Goal: Task Accomplishment & Management: Use online tool/utility

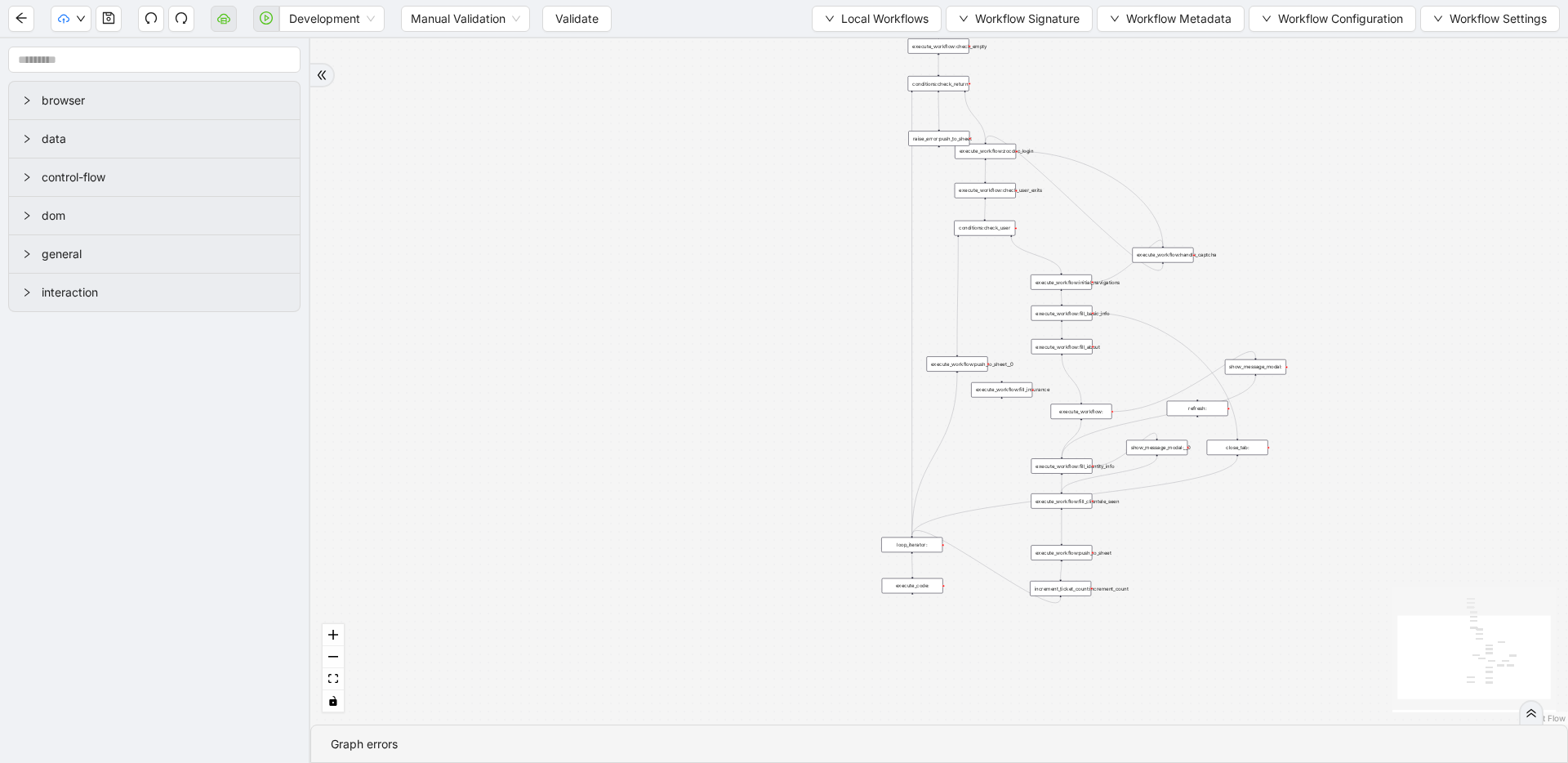
drag, startPoint x: 720, startPoint y: 189, endPoint x: 656, endPoint y: 246, distance: 85.7
click at [657, 289] on div "trigger loop_data:provider_data execute_workflow:retool_data_fetch execute_work…" at bounding box center [938, 381] width 1257 height 686
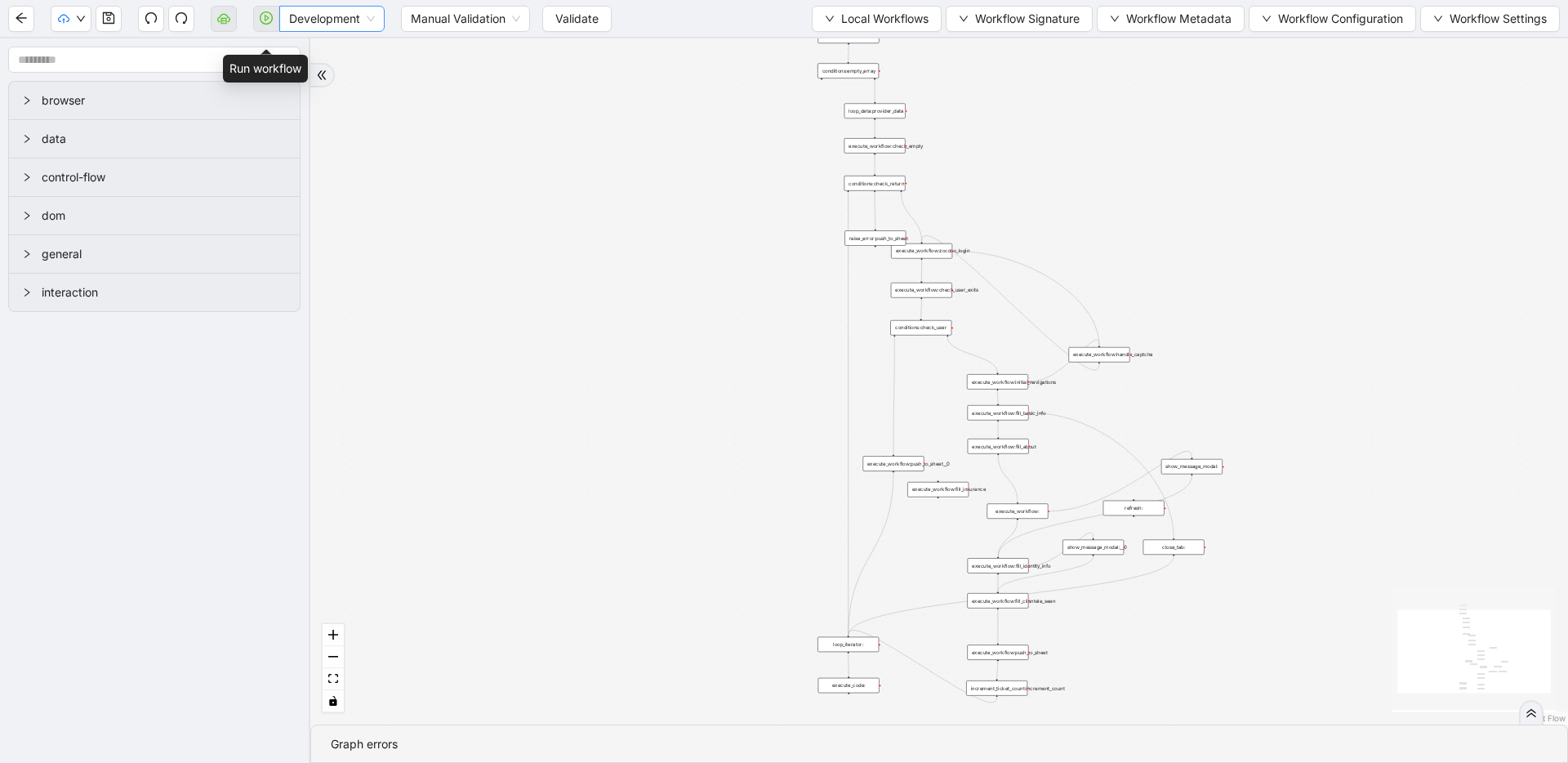
click at [329, 15] on span "Development" at bounding box center [332, 19] width 86 height 24
click at [315, 79] on div "Production" at bounding box center [331, 77] width 79 height 18
click at [566, 22] on span "Validate" at bounding box center [563, 19] width 43 height 18
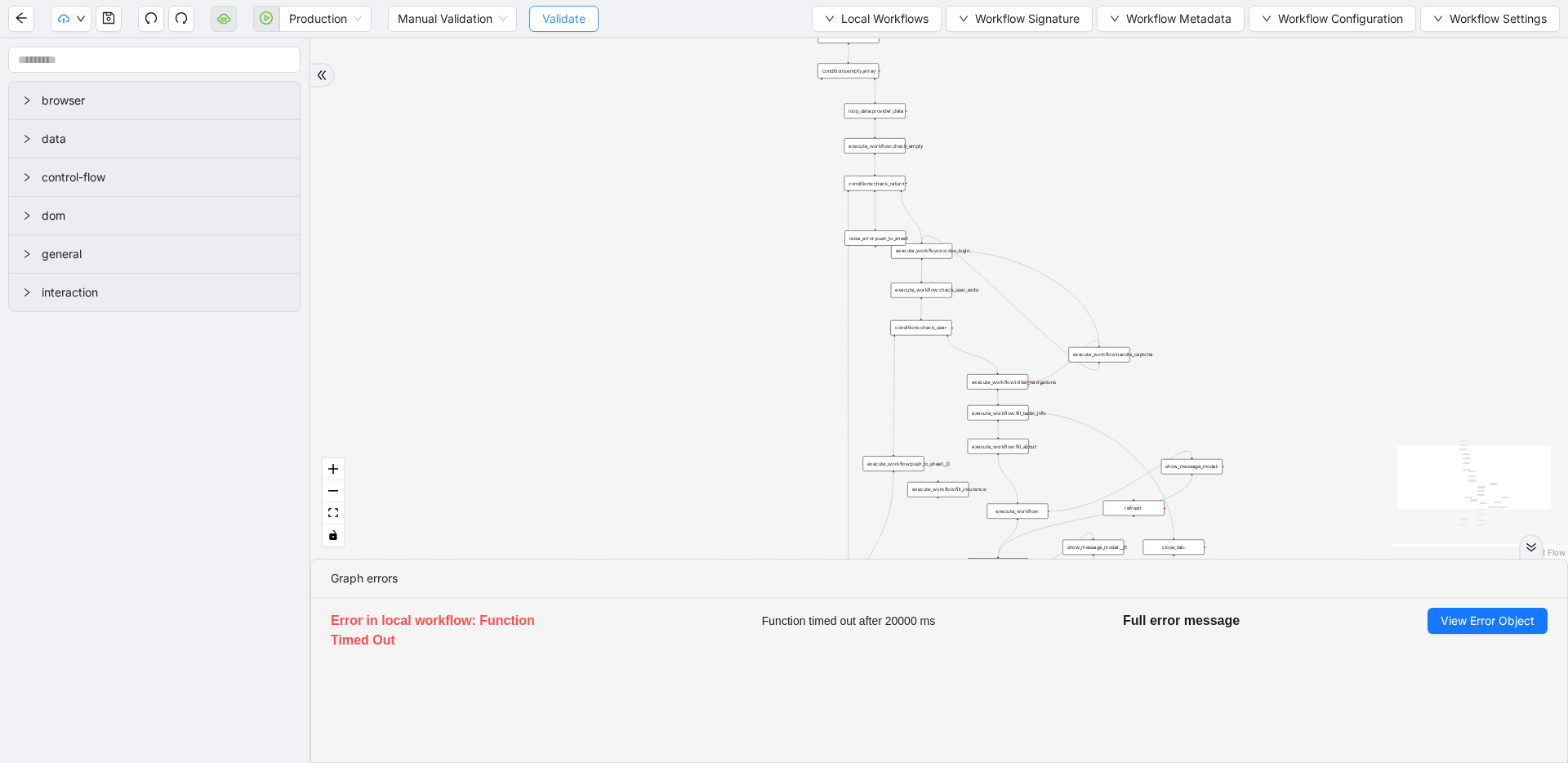
click at [571, 20] on span "Validate" at bounding box center [563, 19] width 43 height 18
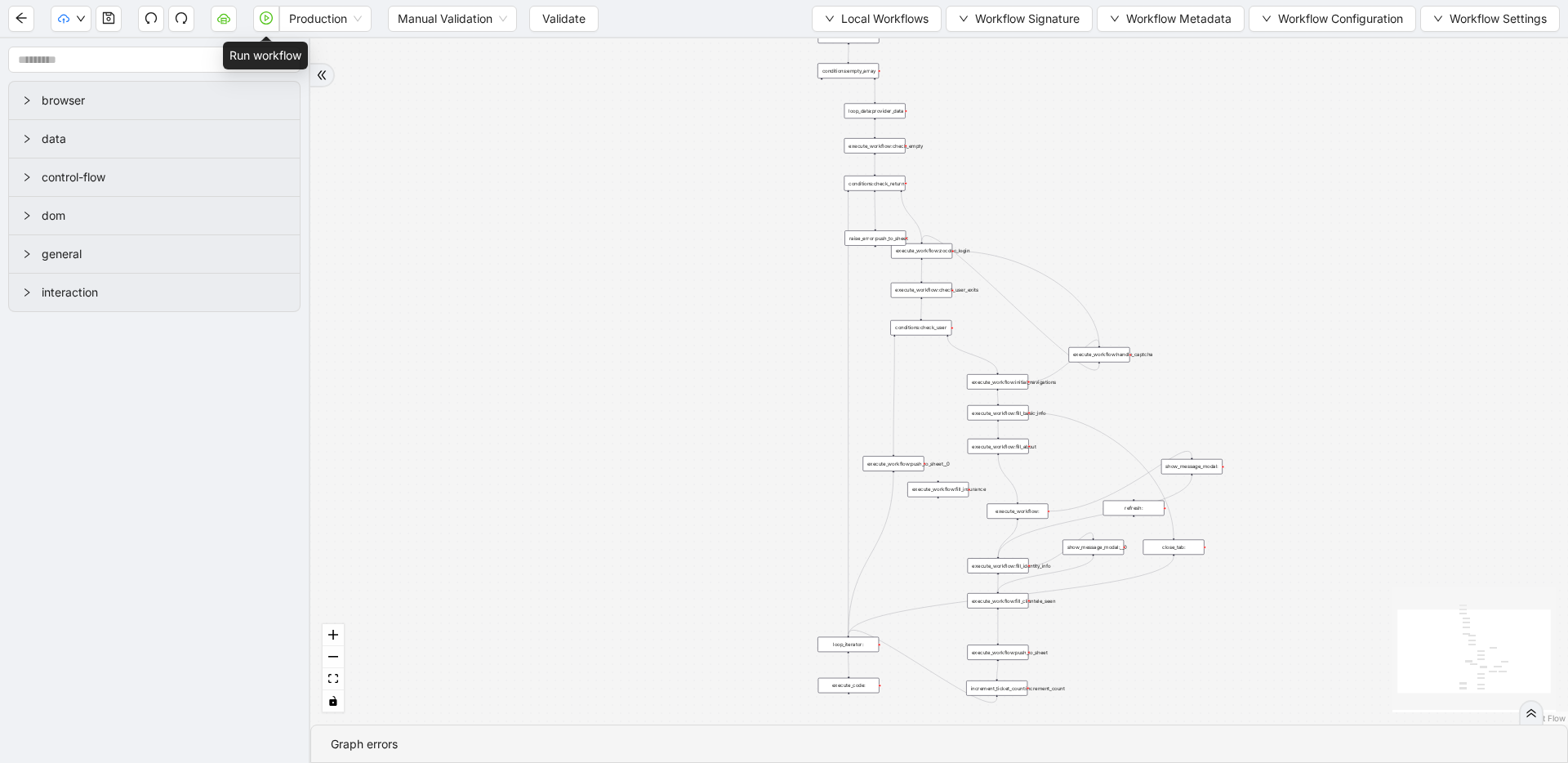
drag, startPoint x: 261, startPoint y: 19, endPoint x: 1436, endPoint y: 276, distance: 1202.8
click at [261, 19] on icon "play-circle" at bounding box center [265, 18] width 13 height 13
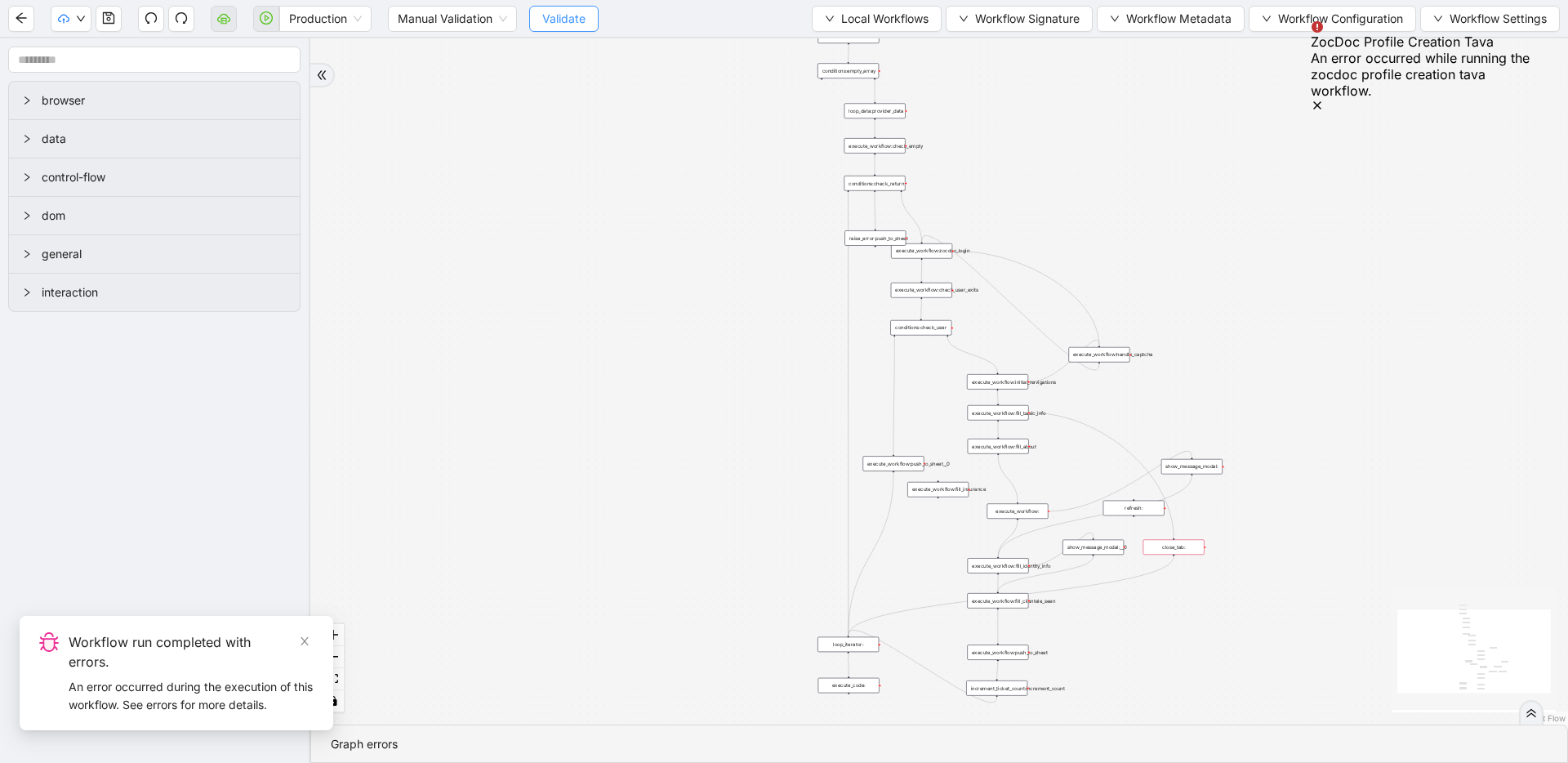
click at [561, 25] on span "Validate" at bounding box center [563, 19] width 43 height 18
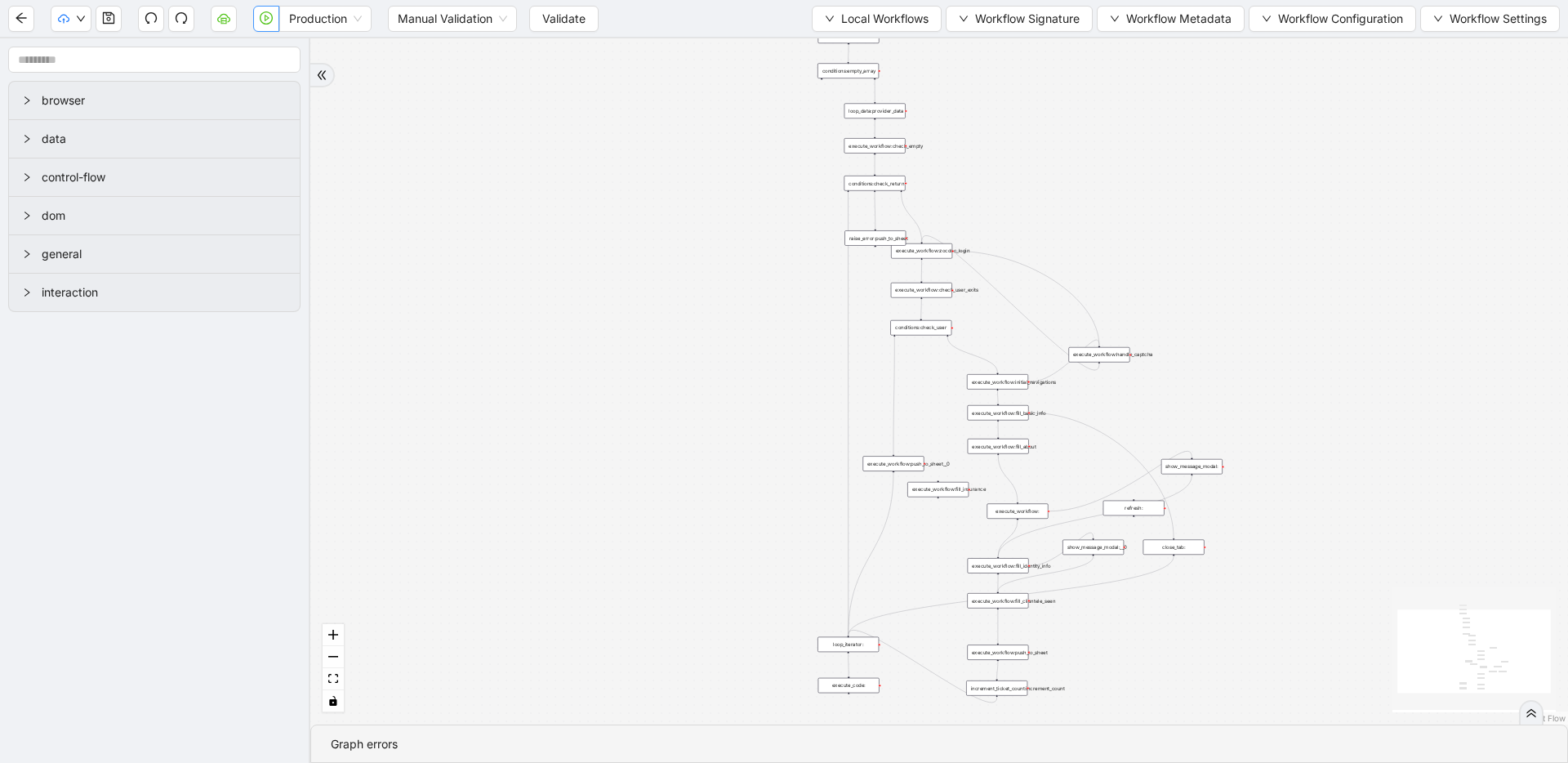
click at [271, 27] on button "button" at bounding box center [266, 19] width 26 height 26
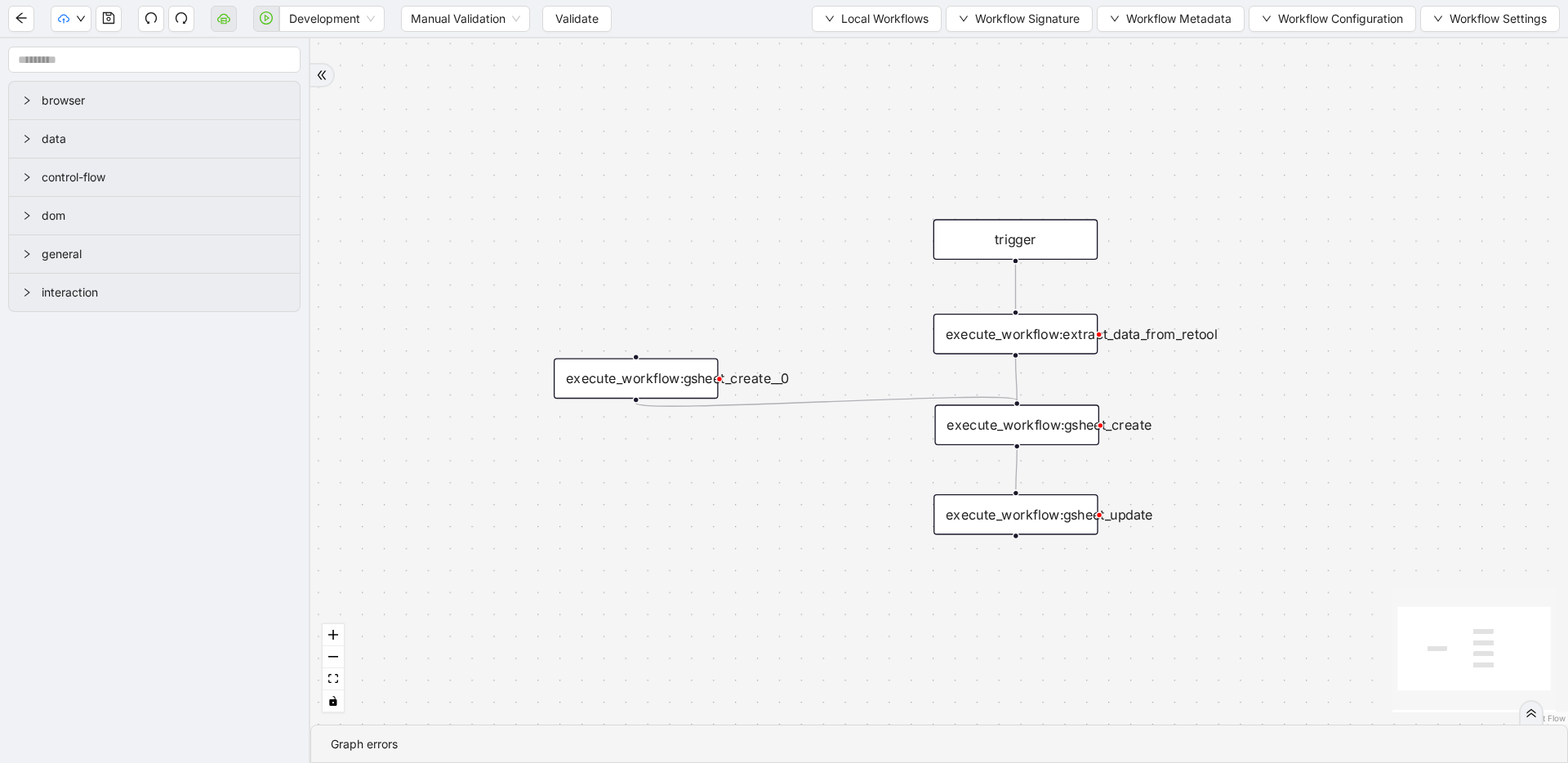
drag, startPoint x: 950, startPoint y: 120, endPoint x: 682, endPoint y: 285, distance: 314.7
click at [682, 285] on div "trigger execute_workflow:extract_data_from_retool execute_workflow:gsheet_creat…" at bounding box center [938, 381] width 1257 height 686
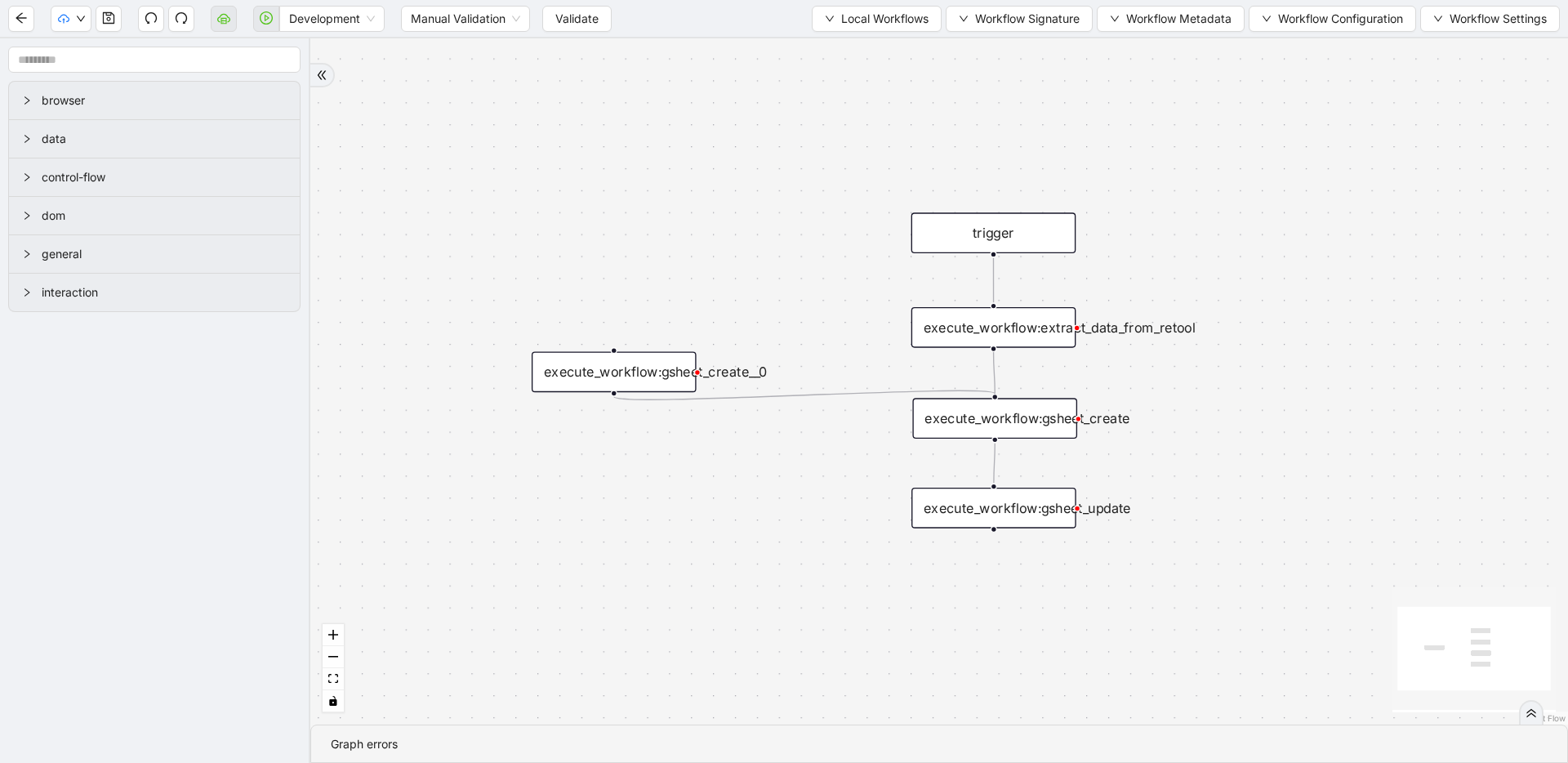
drag, startPoint x: 1338, startPoint y: 315, endPoint x: 1218, endPoint y: 290, distance: 122.6
click at [1218, 290] on div "trigger execute_workflow:extract_data_from_retool execute_workflow:gsheet_creat…" at bounding box center [938, 381] width 1257 height 686
